Goal: Use online tool/utility: Utilize a website feature to perform a specific function

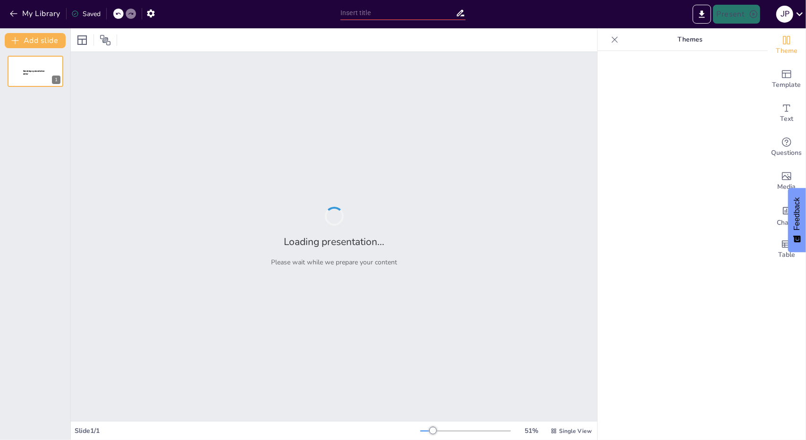
type input "Aplicaciones Prácticas de la Intersección de Planos en Proyectos Arquitectónicos"
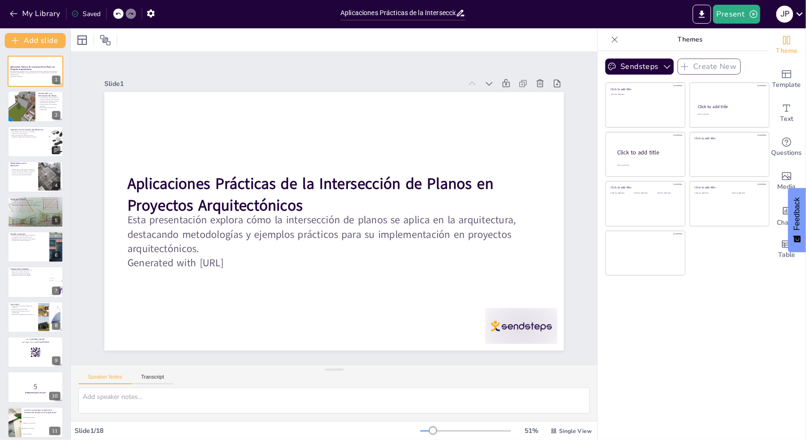
checkbox input "true"
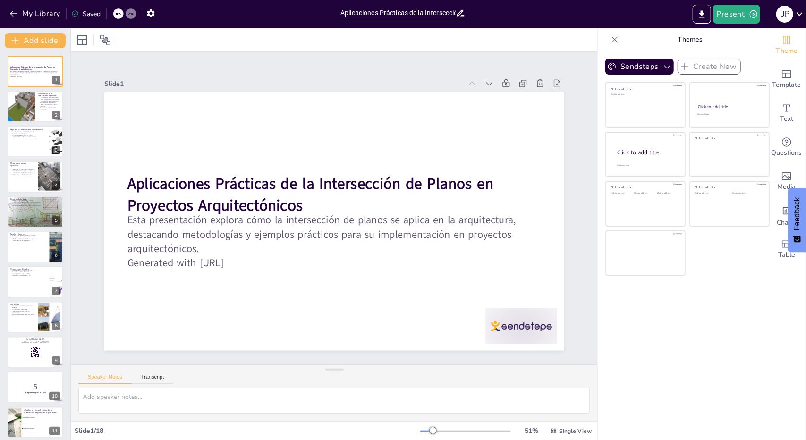
checkbox input "true"
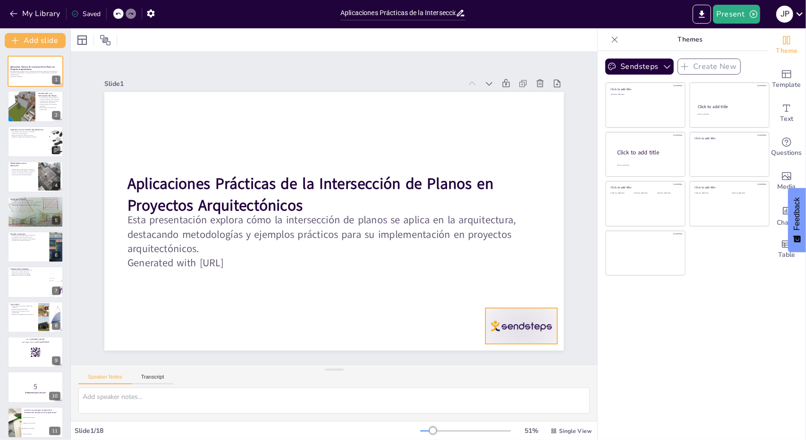
checkbox input "true"
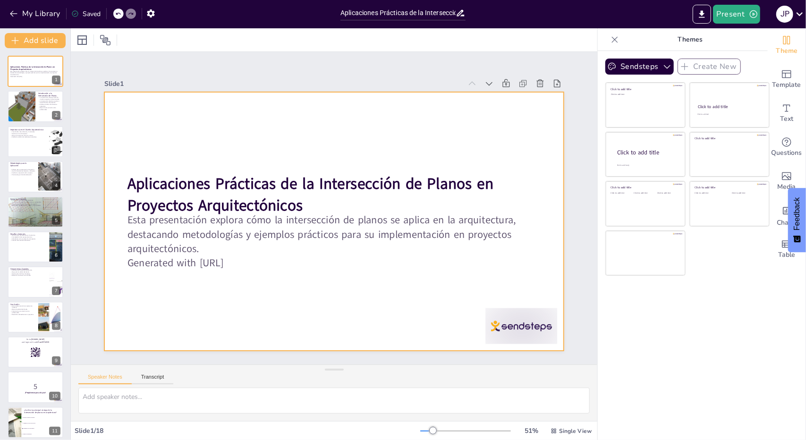
checkbox input "true"
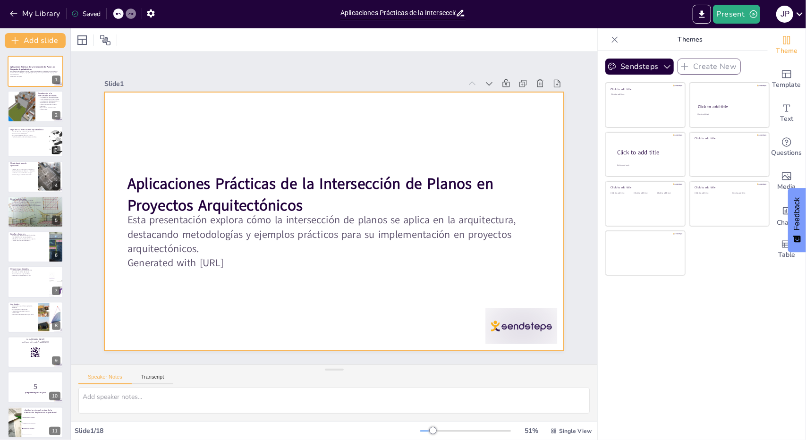
checkbox input "true"
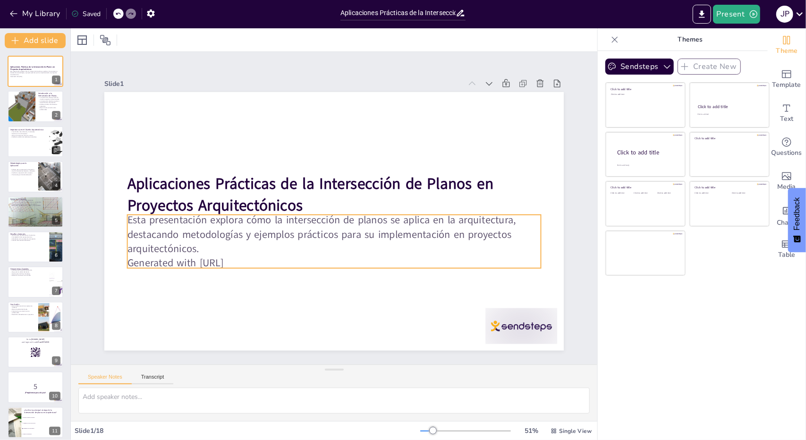
checkbox input "true"
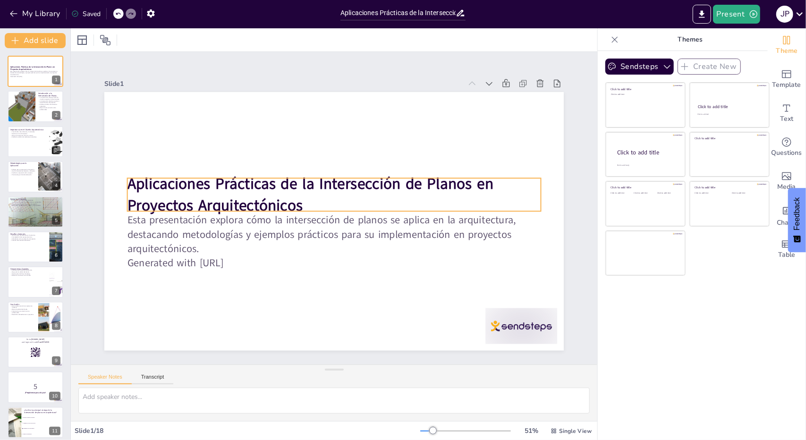
checkbox input "true"
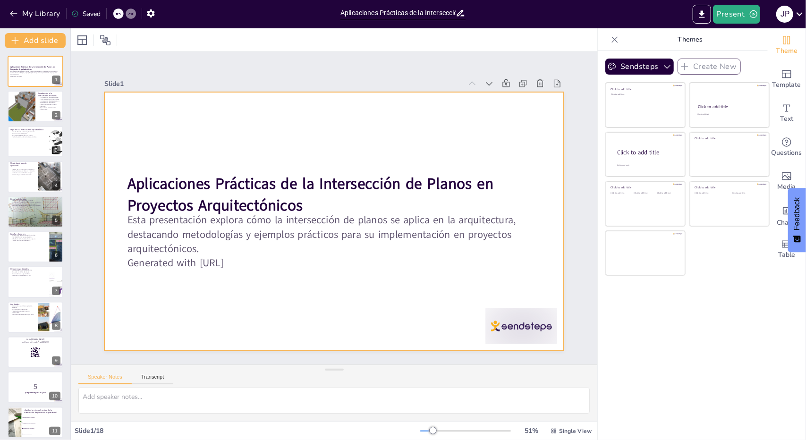
checkbox input "true"
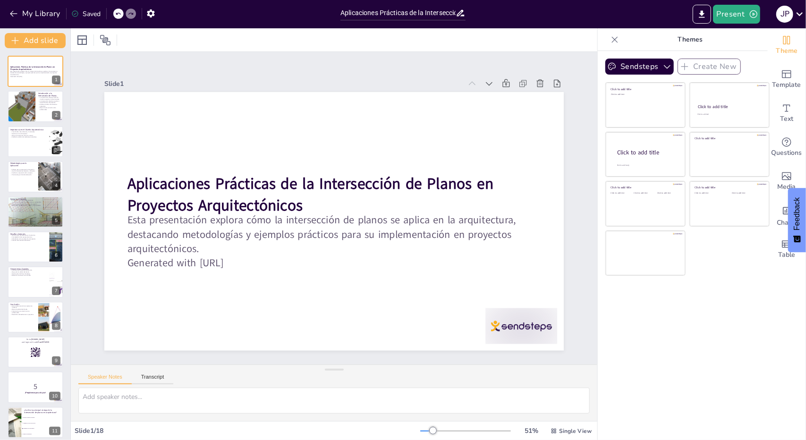
checkbox input "true"
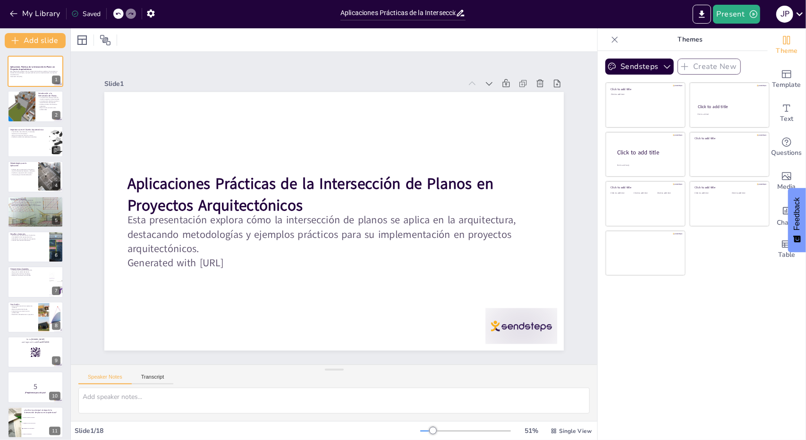
checkbox input "true"
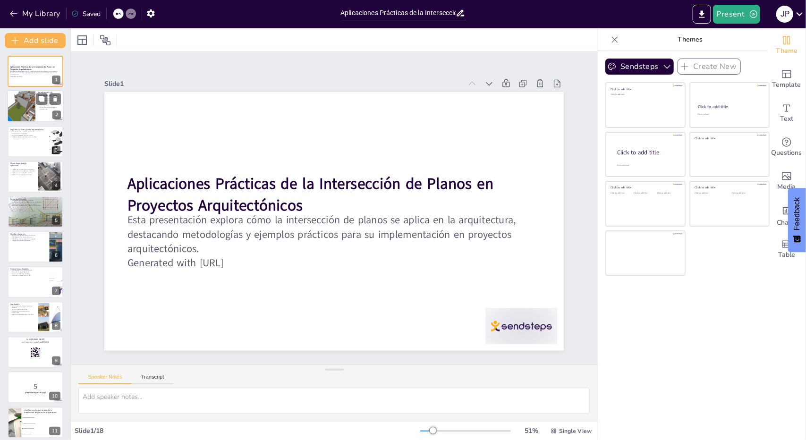
checkbox input "true"
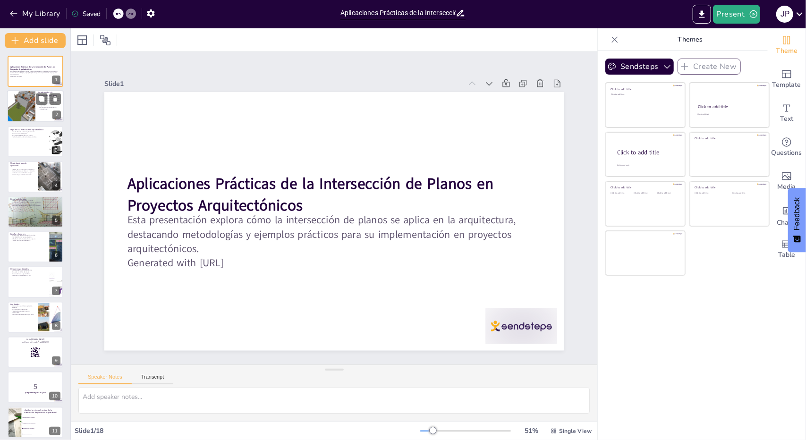
click at [20, 101] on div at bounding box center [21, 107] width 57 height 32
type textarea "La visualización es clave en el proceso de diseño arquitectónico, ya que permit…"
checkbox input "true"
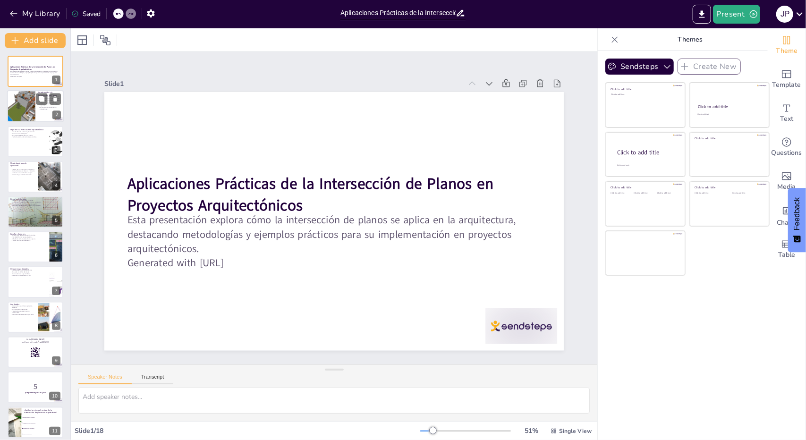
checkbox input "true"
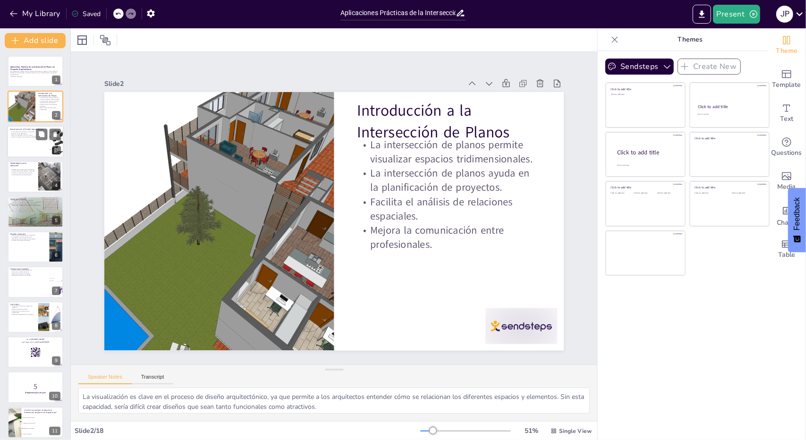
checkbox input "true"
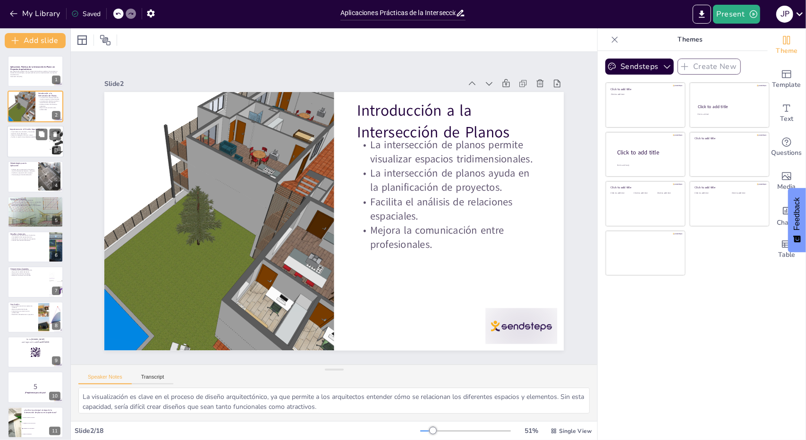
checkbox input "true"
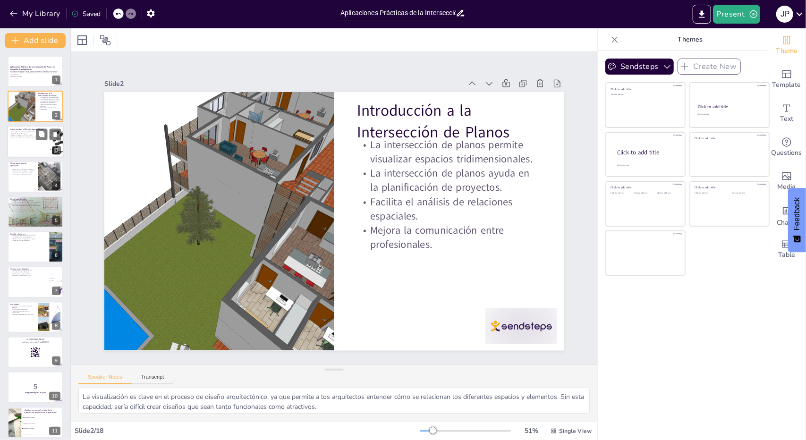
checkbox input "true"
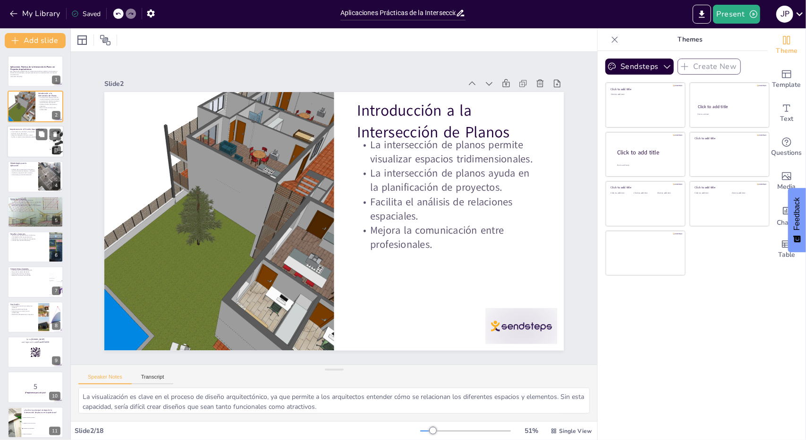
checkbox input "true"
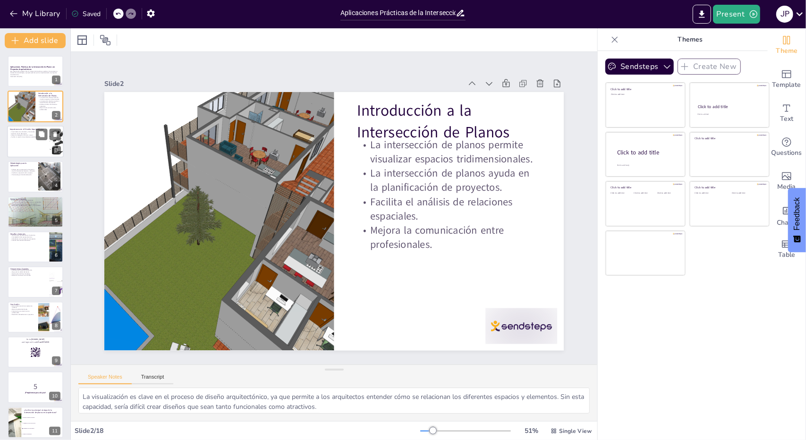
checkbox input "true"
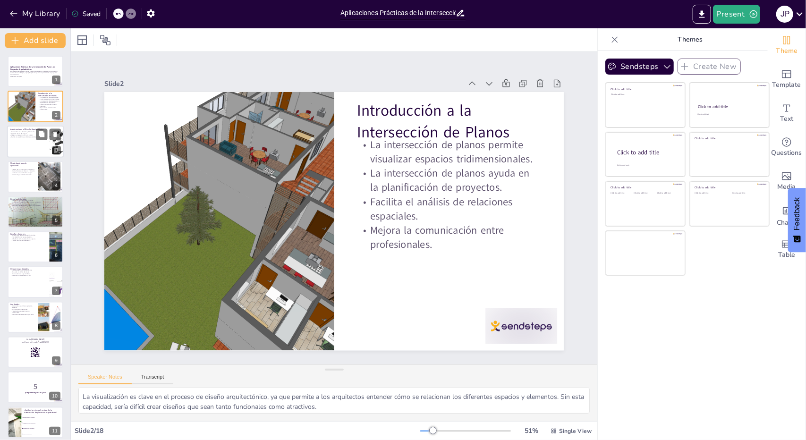
checkbox input "true"
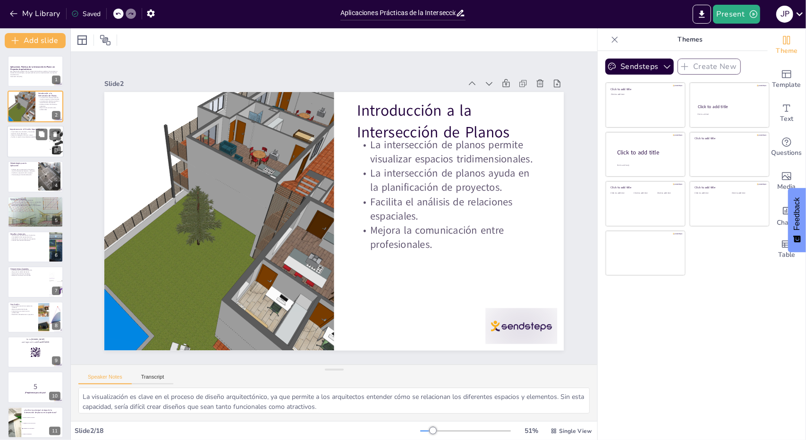
checkbox input "true"
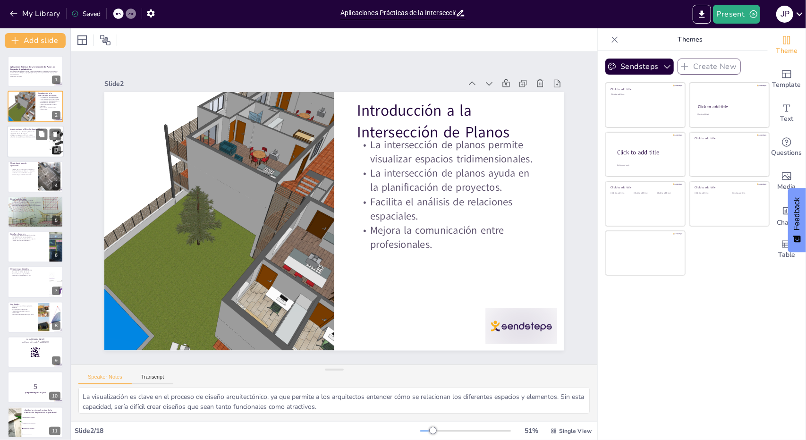
checkbox input "true"
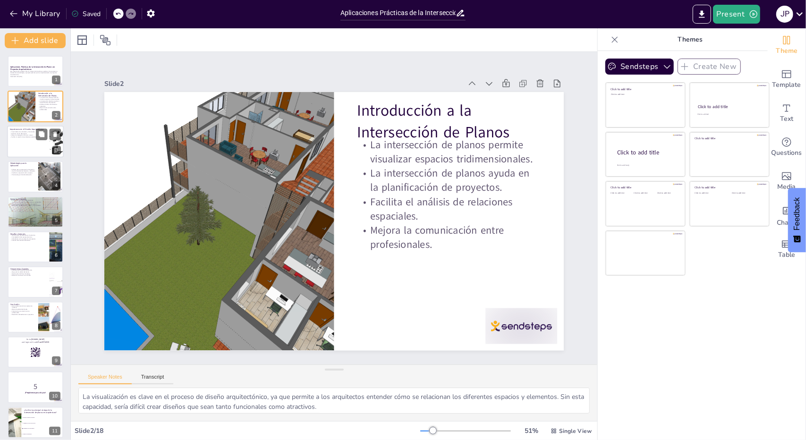
click at [32, 139] on div at bounding box center [35, 142] width 57 height 32
type textarea "La eficiencia en el diseño es crucial para el éxito de un proyecto arquitectóni…"
checkbox input "true"
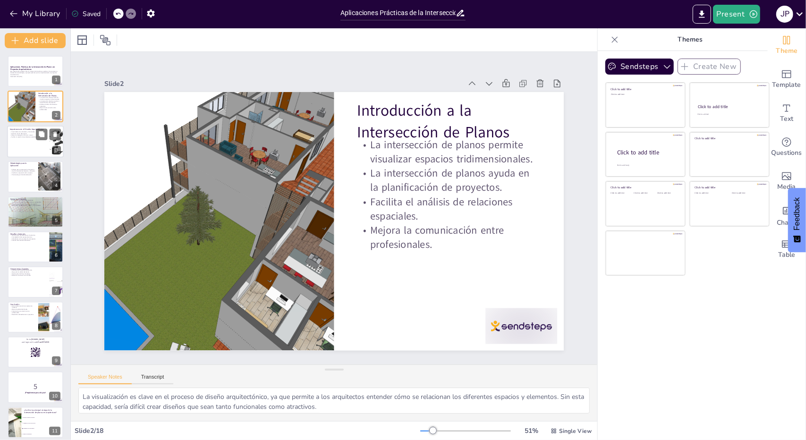
checkbox input "true"
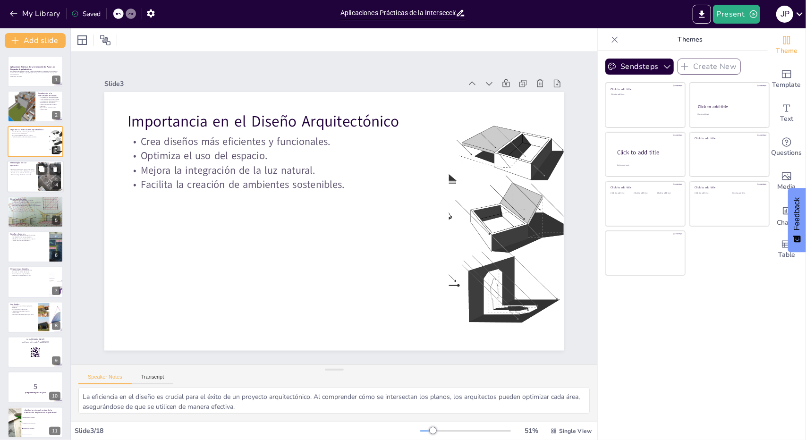
checkbox input "true"
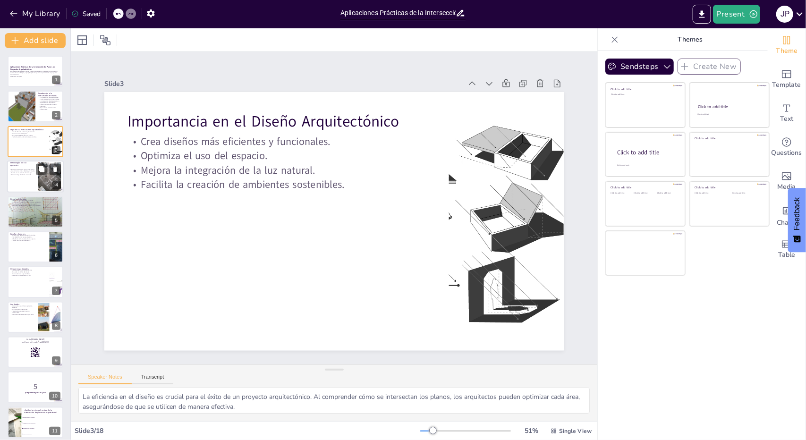
checkbox input "true"
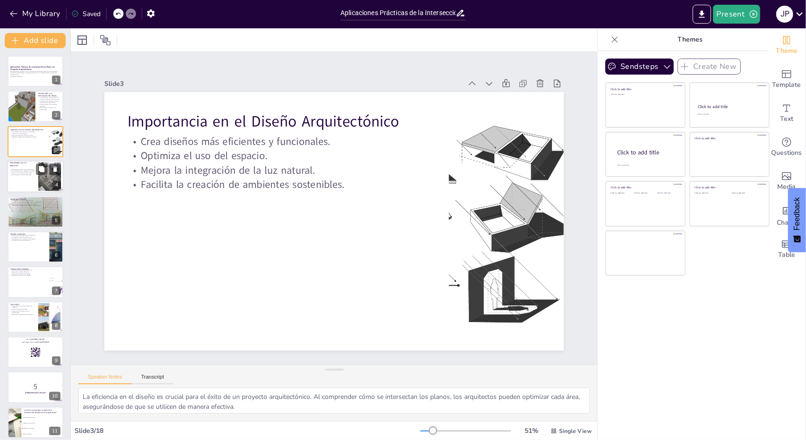
checkbox input "true"
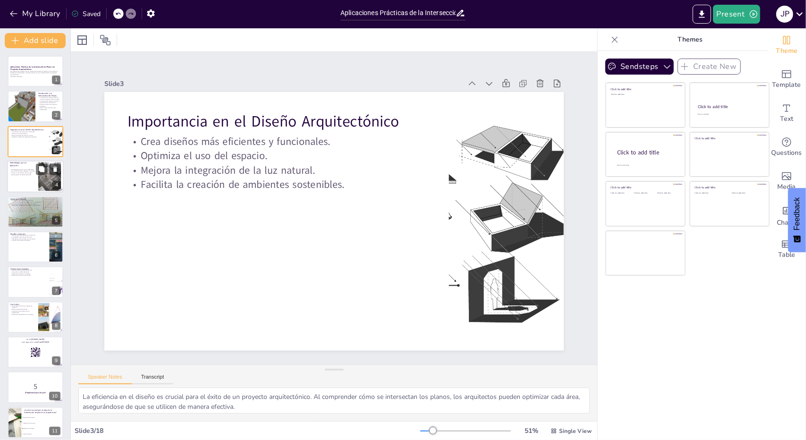
checkbox input "true"
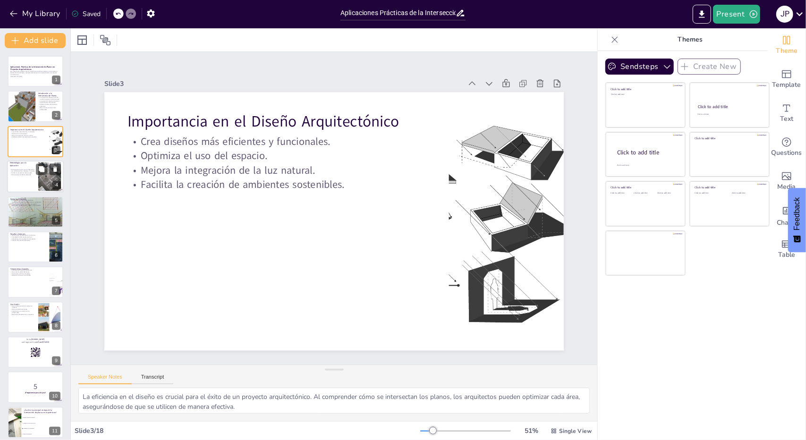
click at [31, 176] on p "Permite elegir el método adecuado." at bounding box center [22, 175] width 25 height 2
type textarea "La integración de la intersección de planos en el diseño arquitectónico requier…"
checkbox input "true"
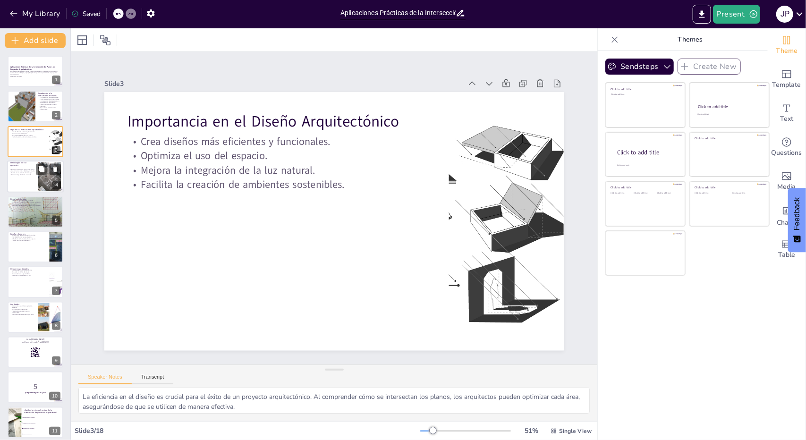
checkbox input "true"
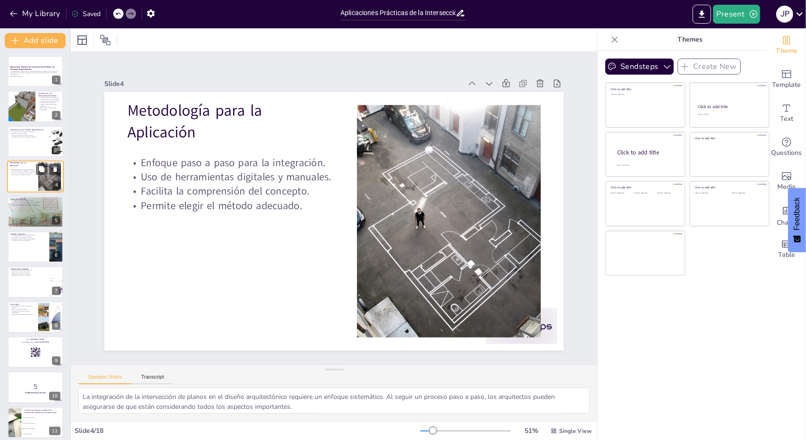
checkbox input "true"
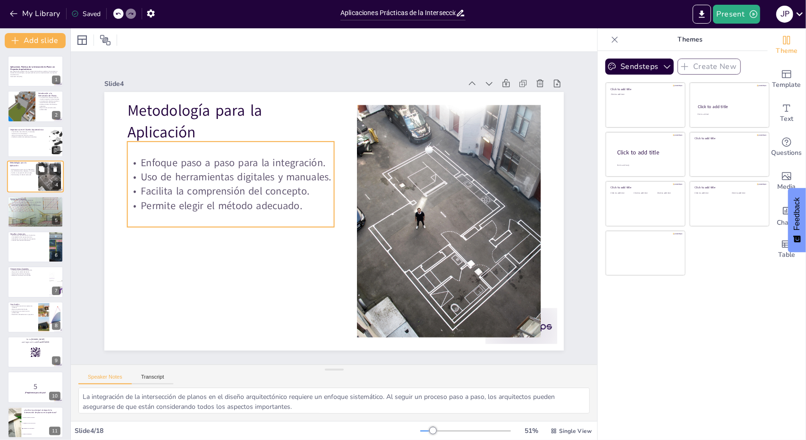
checkbox input "true"
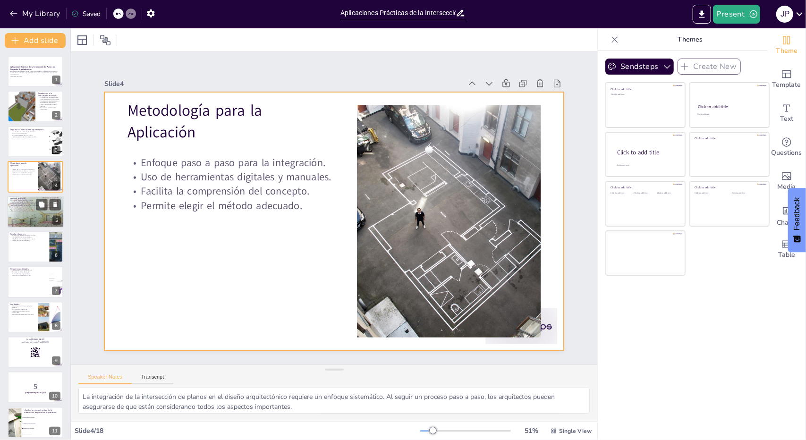
checkbox input "true"
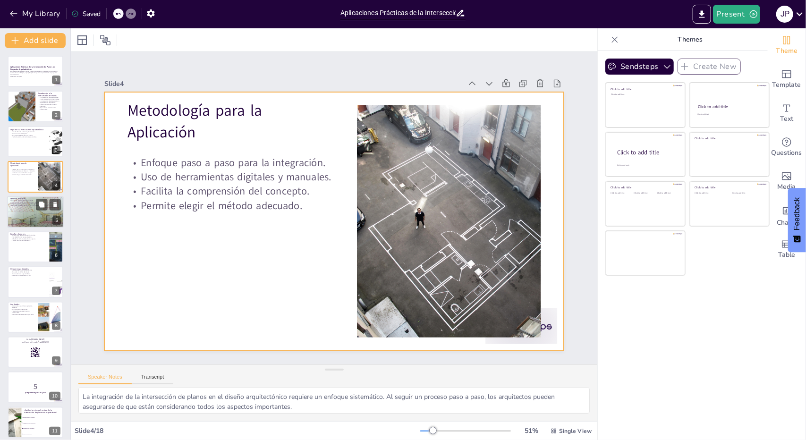
checkbox input "true"
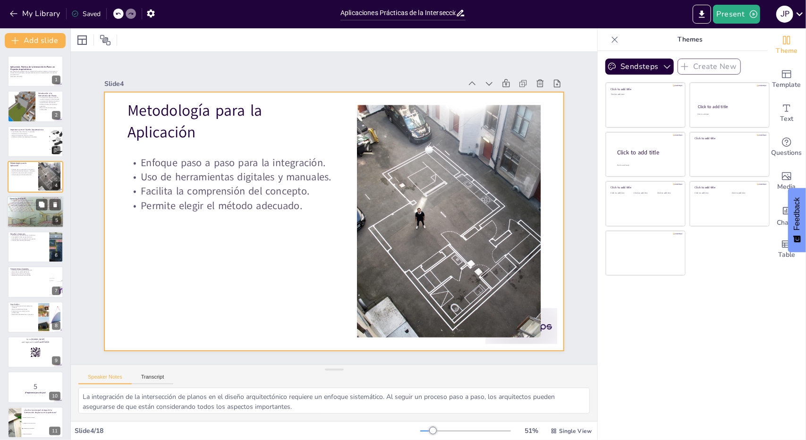
checkbox input "true"
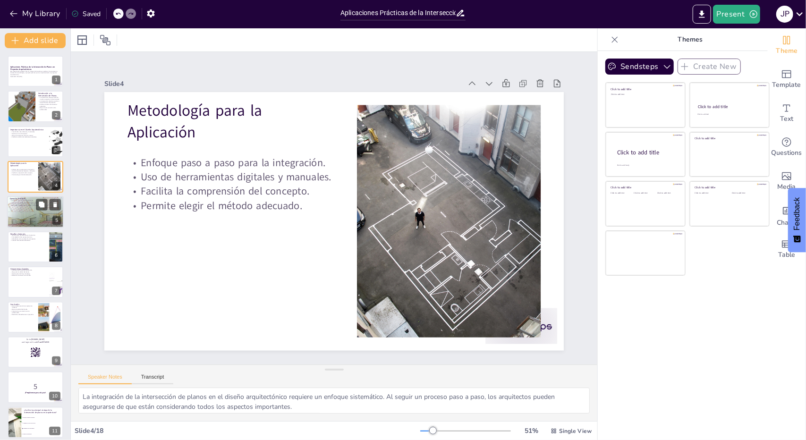
click at [27, 199] on p "Análisis de casos de estudio relevantes." at bounding box center [35, 200] width 51 height 2
type textarea "El análisis de casos de estudio es una excelente manera de aprender sobre la ap…"
checkbox input "true"
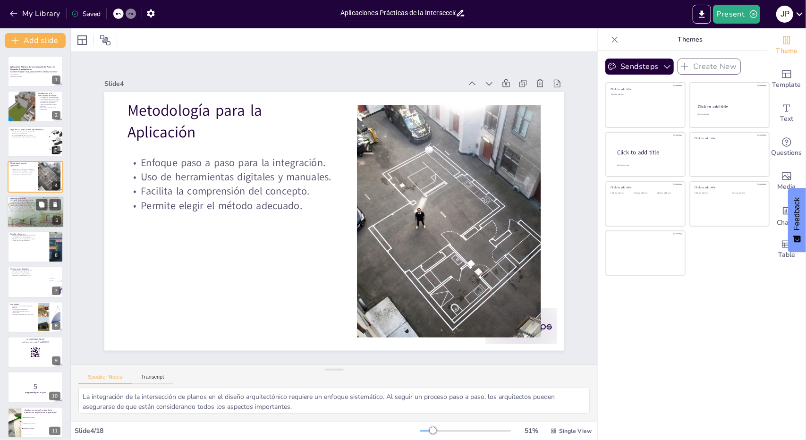
checkbox input "true"
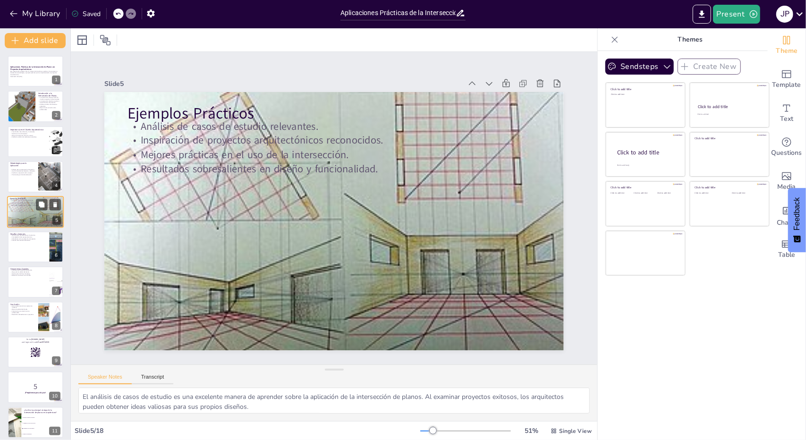
checkbox input "true"
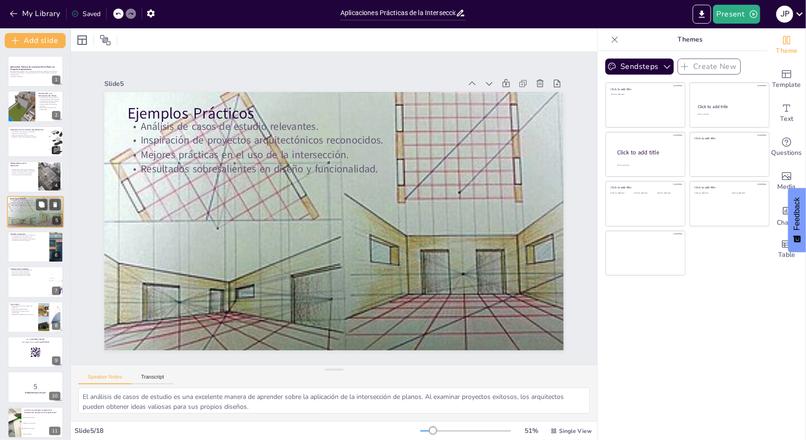
checkbox input "true"
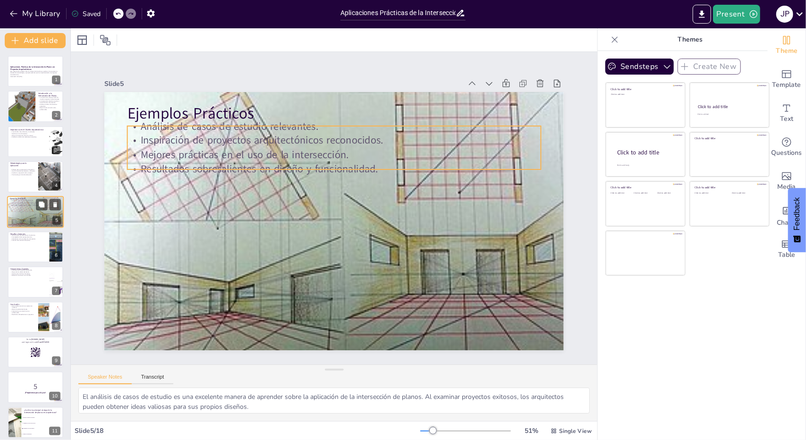
checkbox input "true"
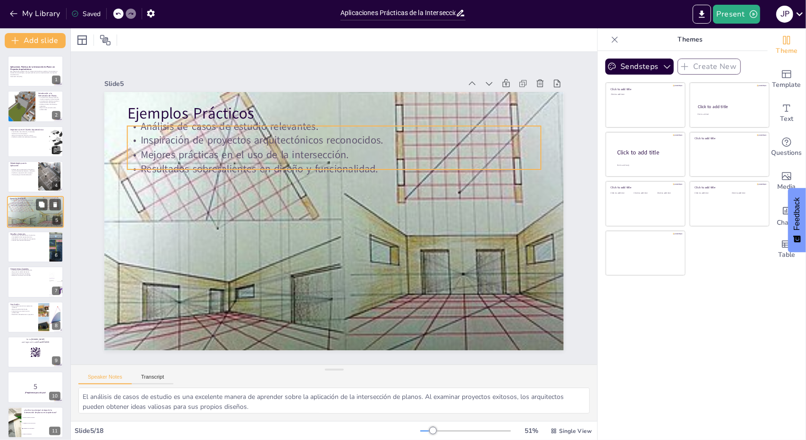
checkbox input "true"
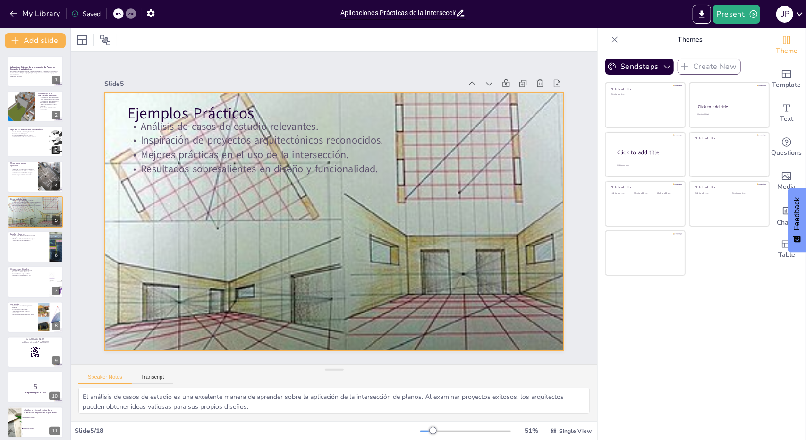
checkbox input "true"
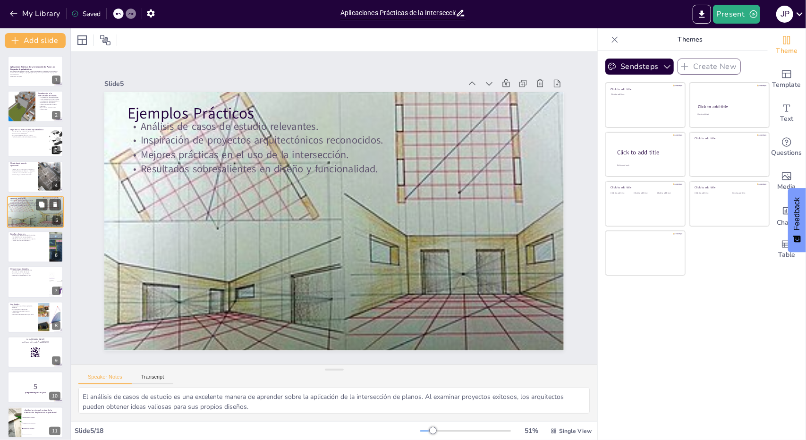
checkbox input "true"
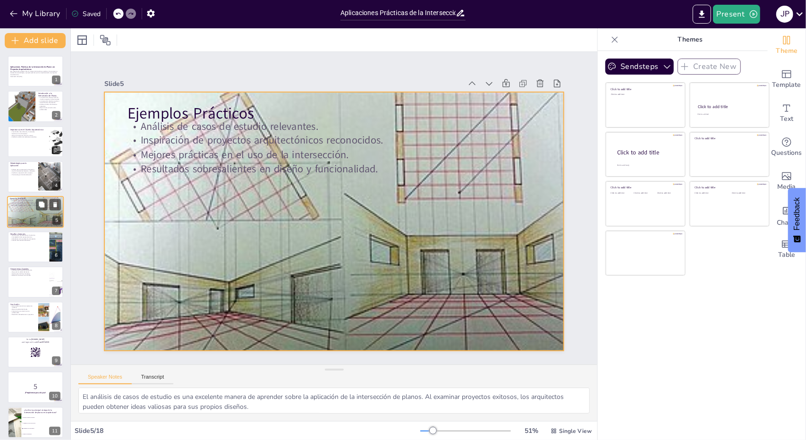
click at [21, 210] on div at bounding box center [35, 212] width 57 height 42
checkbox input "true"
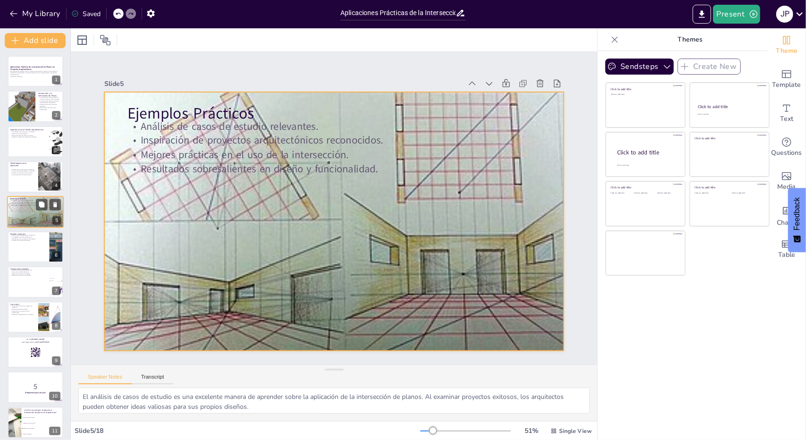
checkbox input "true"
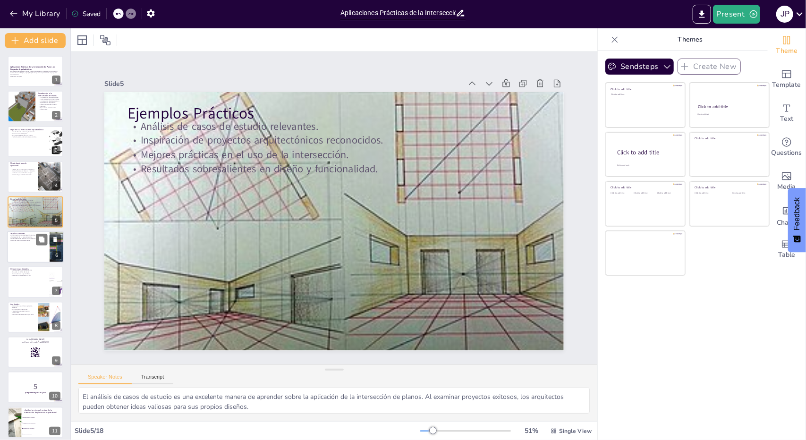
click at [13, 248] on div at bounding box center [35, 247] width 57 height 32
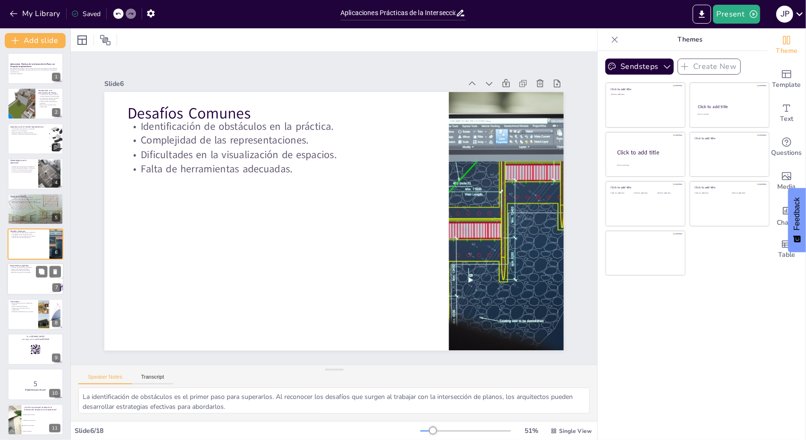
click at [23, 278] on div at bounding box center [35, 279] width 57 height 32
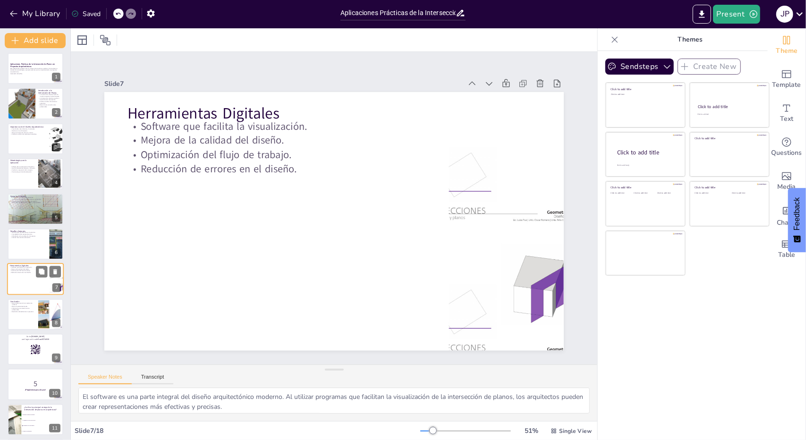
scroll to position [38, 0]
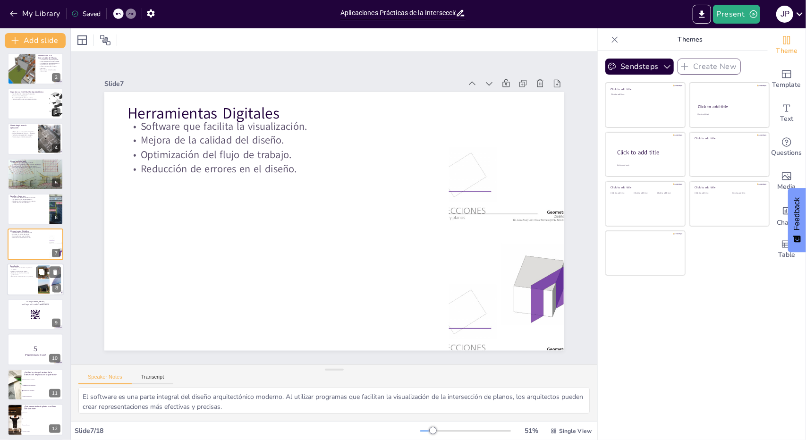
click at [25, 276] on p "Resultados sobresalientes en proyectos." at bounding box center [22, 277] width 25 height 2
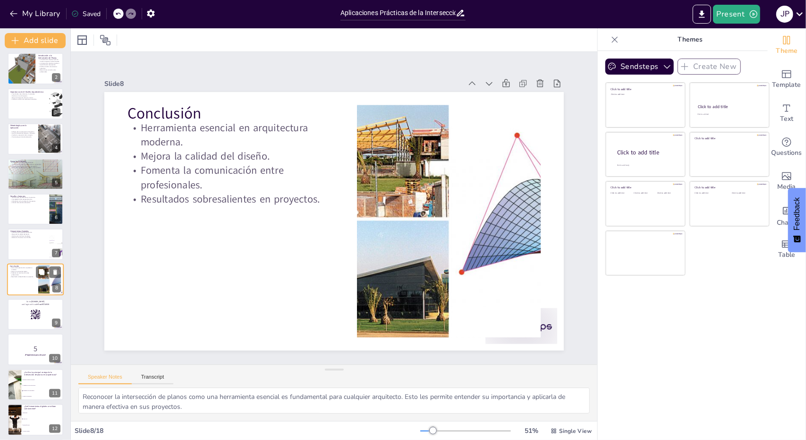
scroll to position [73, 0]
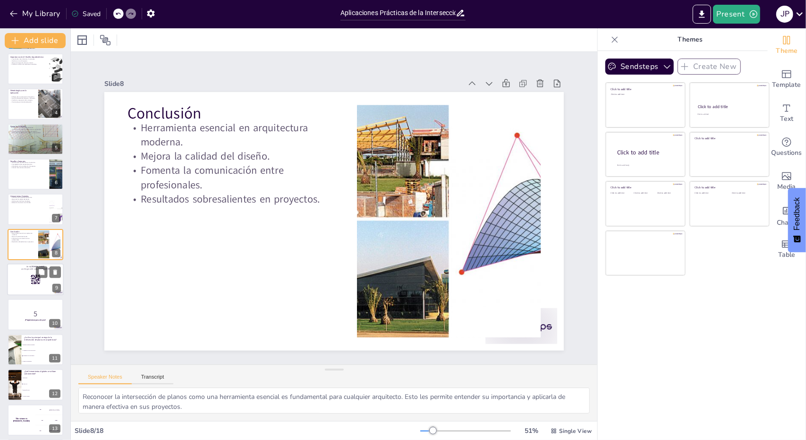
click at [24, 288] on div at bounding box center [35, 279] width 57 height 32
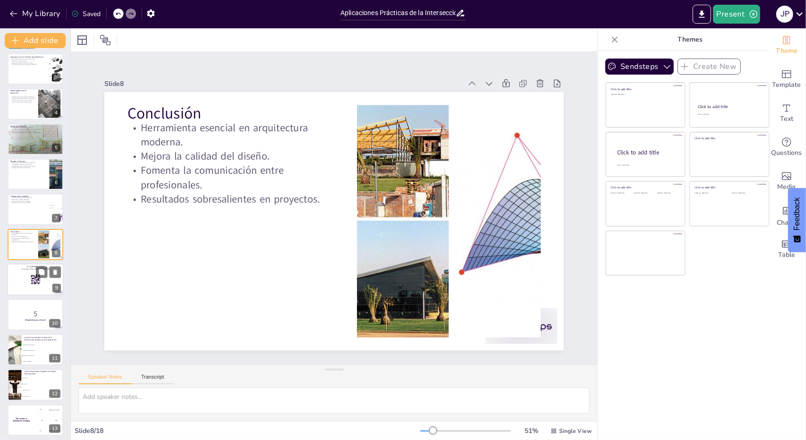
scroll to position [108, 0]
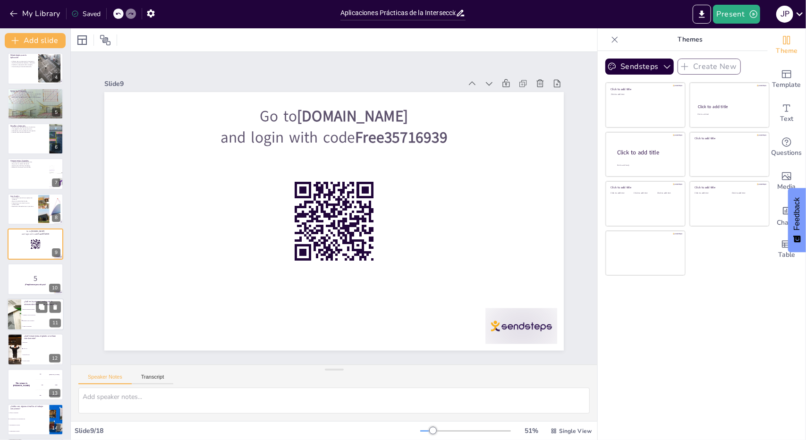
click at [32, 280] on p "5" at bounding box center [35, 278] width 50 height 10
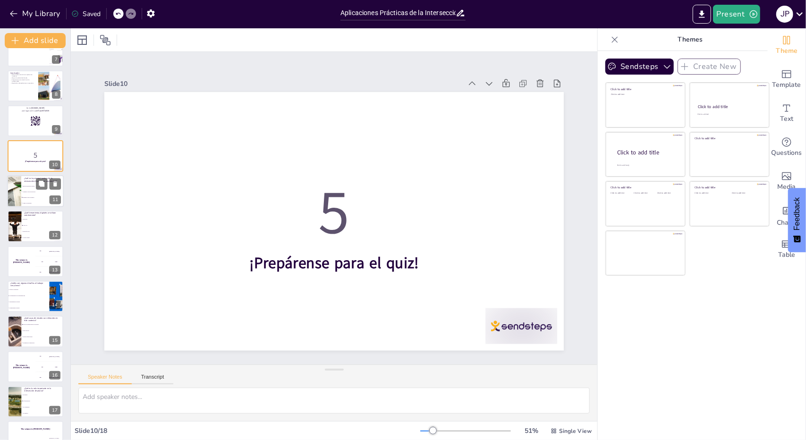
scroll to position [237, 0]
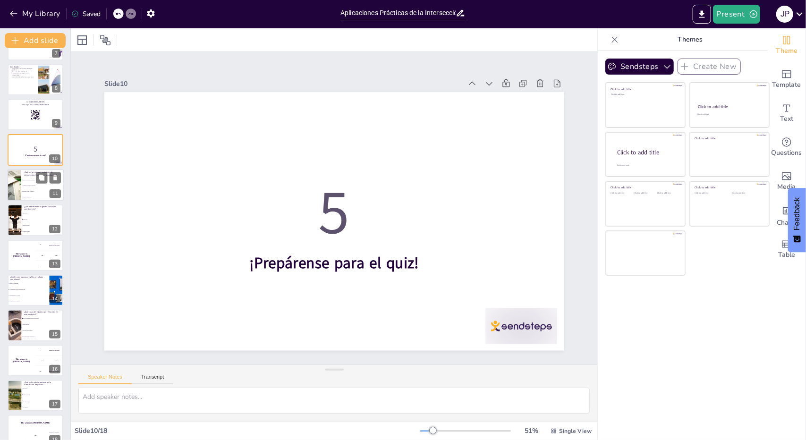
click at [30, 186] on li "Aumenta el costo del proyecto" at bounding box center [42, 186] width 42 height 6
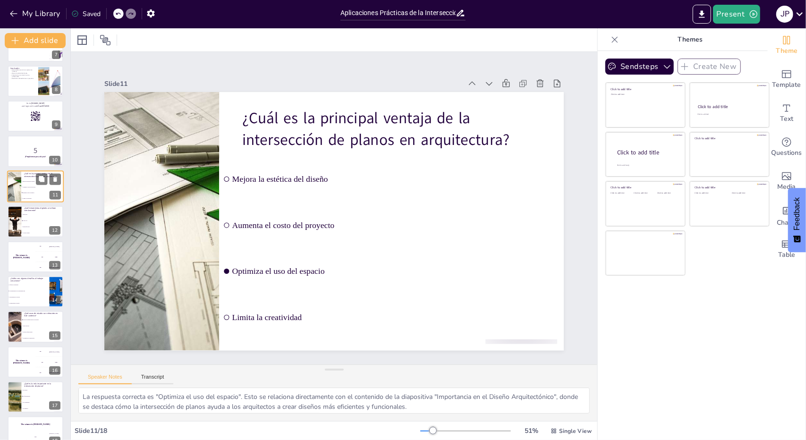
scroll to position [251, 0]
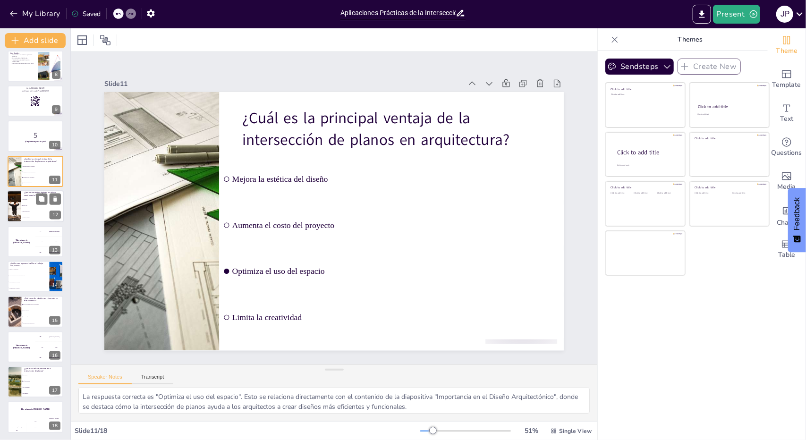
click at [37, 207] on li "AutoCAD" at bounding box center [42, 206] width 42 height 6
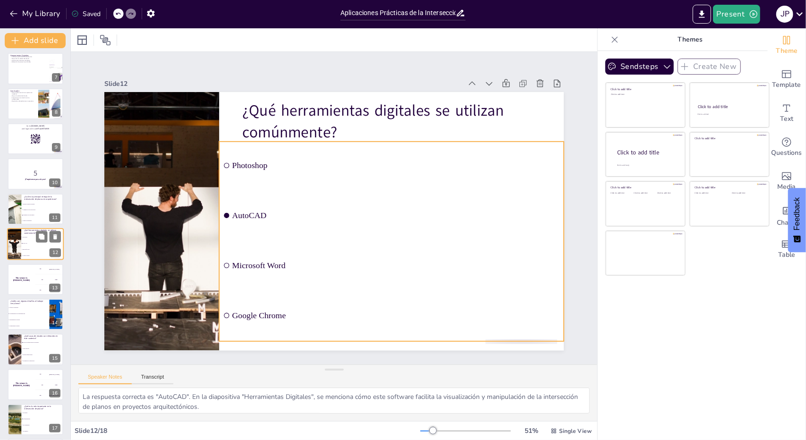
click at [30, 241] on li "AutoCAD" at bounding box center [42, 244] width 42 height 6
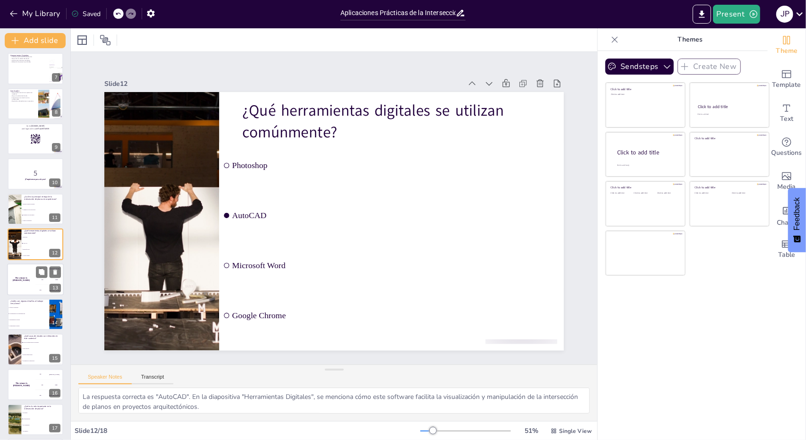
click at [30, 279] on h4 "The winner is [PERSON_NAME]" at bounding box center [21, 279] width 28 height 5
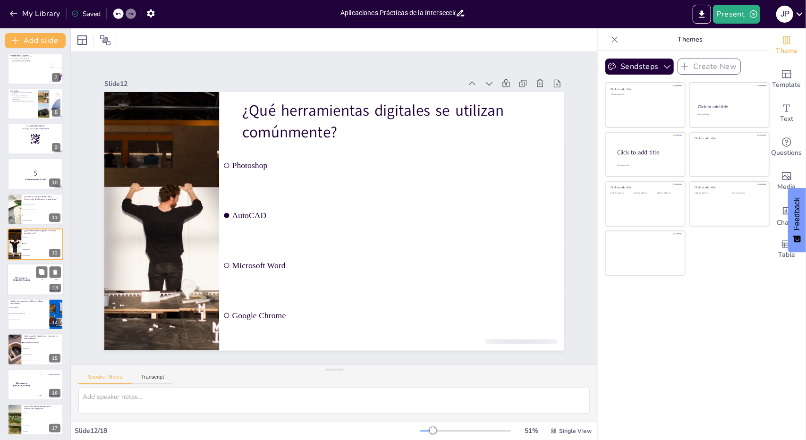
scroll to position [248, 0]
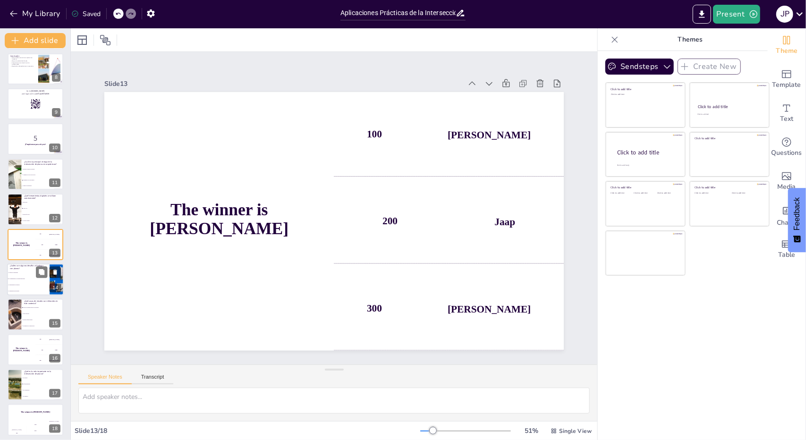
click at [25, 285] on span "La abundancia de recursos" at bounding box center [28, 284] width 41 height 1
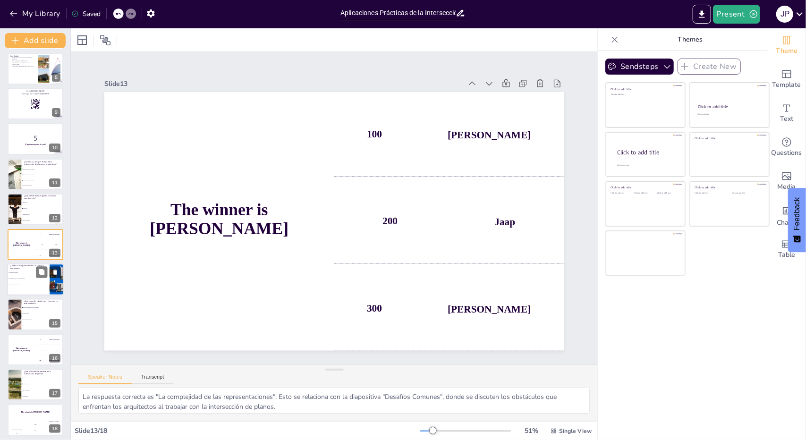
scroll to position [251, 0]
